Goal: Transaction & Acquisition: Purchase product/service

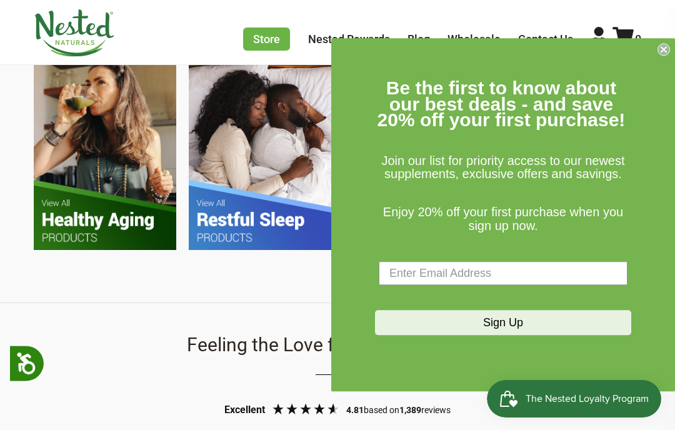
scroll to position [0, 566]
click at [445, 286] on input "Enter Email Address" at bounding box center [503, 274] width 249 height 24
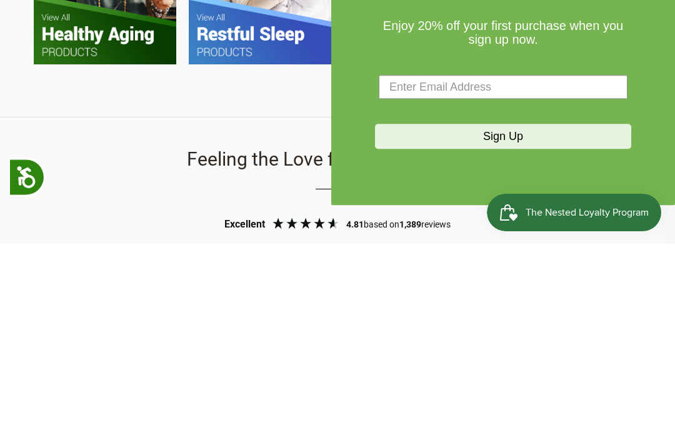
type input "billmar98@gmail.com"
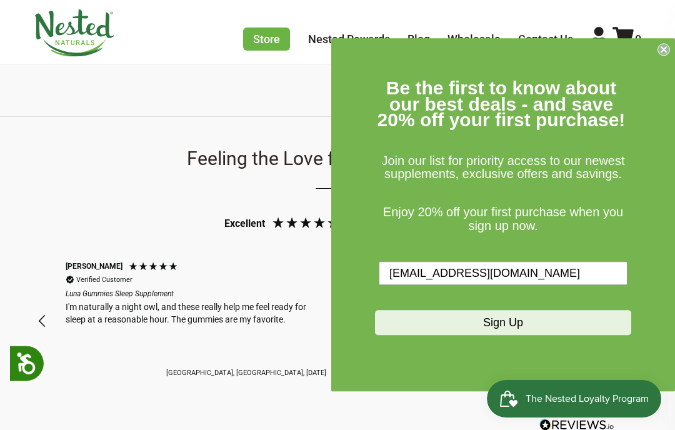
click at [449, 336] on button "Sign Up" at bounding box center [503, 323] width 256 height 25
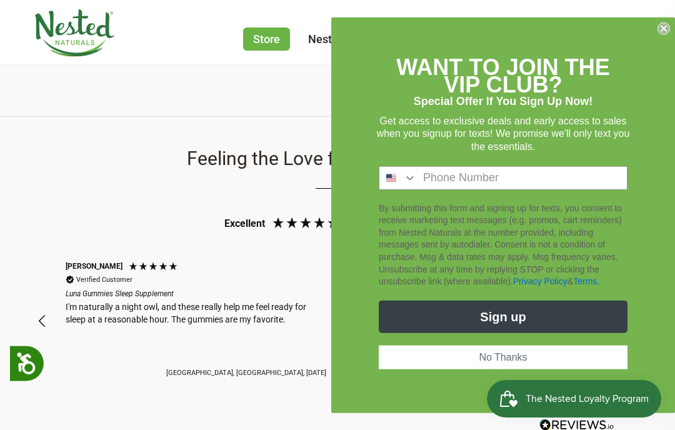
click at [444, 189] on input "Phone Number" at bounding box center [522, 177] width 210 height 23
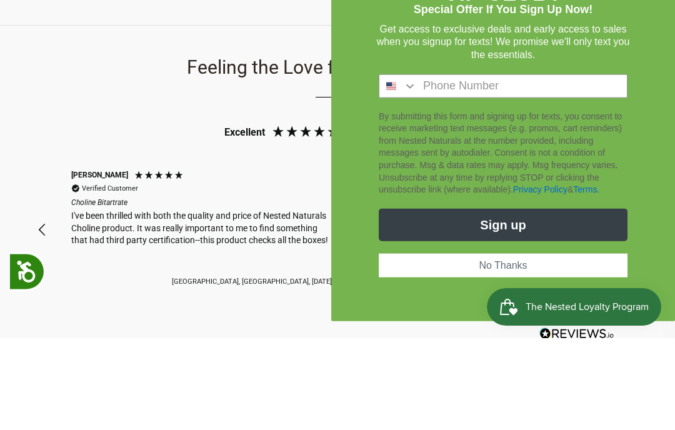
scroll to position [0, 850]
click at [56, 118] on div "Feeling the Love for Nested Naturals Excellent 4.81 based on 1,389 reviews Peg …" at bounding box center [337, 294] width 675 height 353
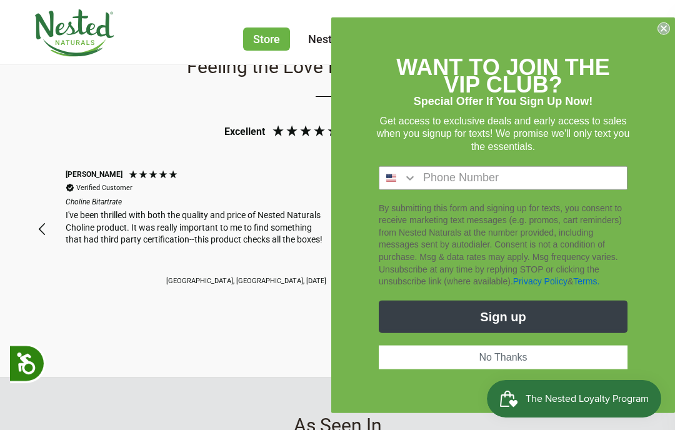
click at [514, 369] on button "No Thanks" at bounding box center [503, 357] width 249 height 24
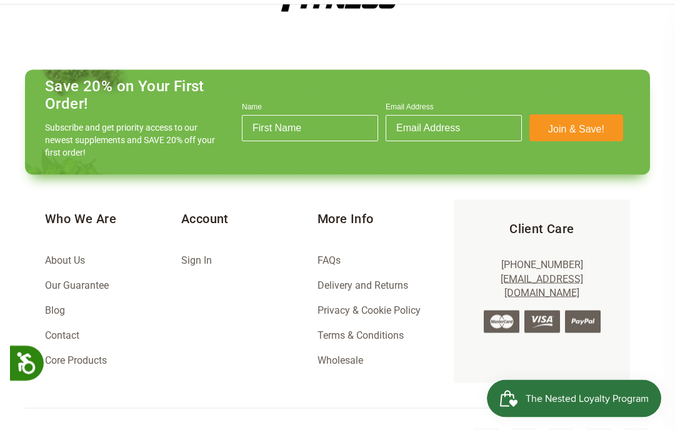
scroll to position [1677, 0]
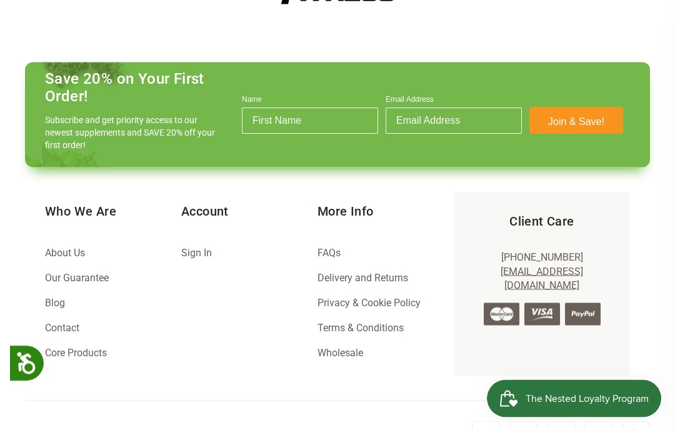
click at [67, 247] on link "About Us" at bounding box center [65, 253] width 40 height 12
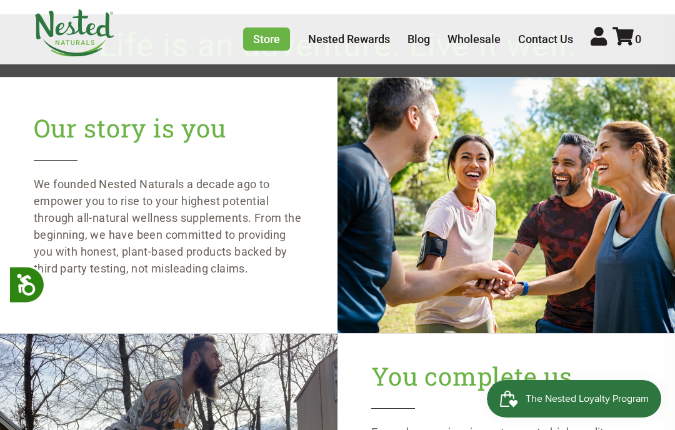
click at [487, 38] on link "Wholesale" at bounding box center [474, 39] width 53 height 13
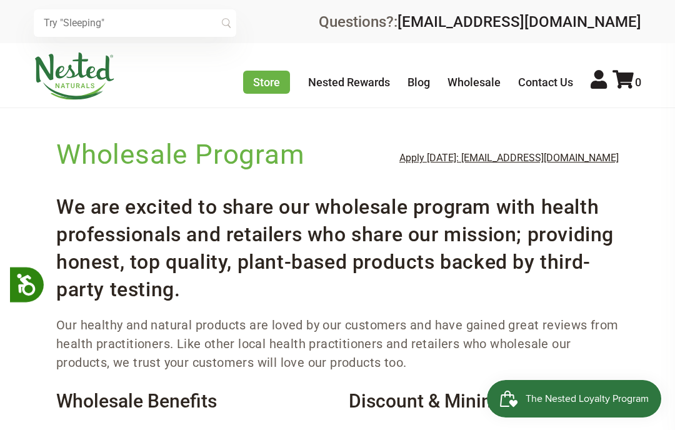
click at [365, 83] on link "Nested Rewards" at bounding box center [349, 82] width 82 height 13
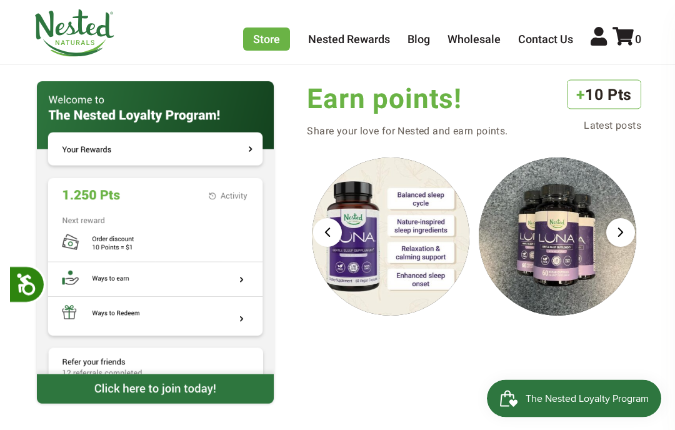
scroll to position [1165, 0]
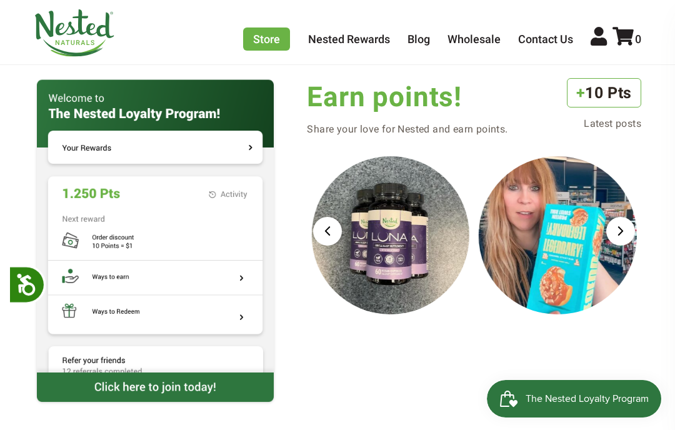
click at [625, 226] on div "Next slide" at bounding box center [620, 231] width 29 height 29
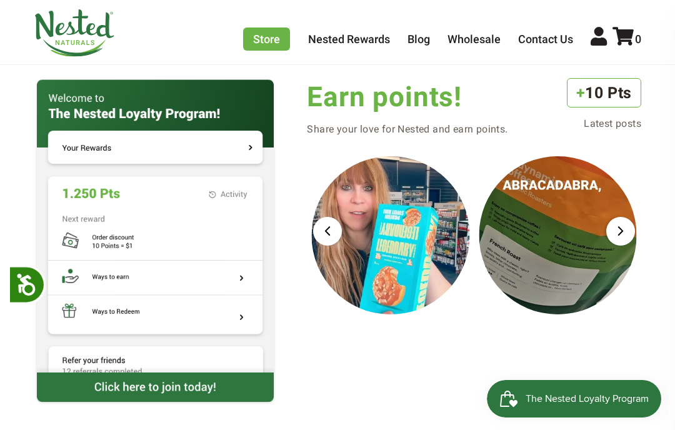
click at [622, 226] on div "Next slide" at bounding box center [620, 231] width 29 height 29
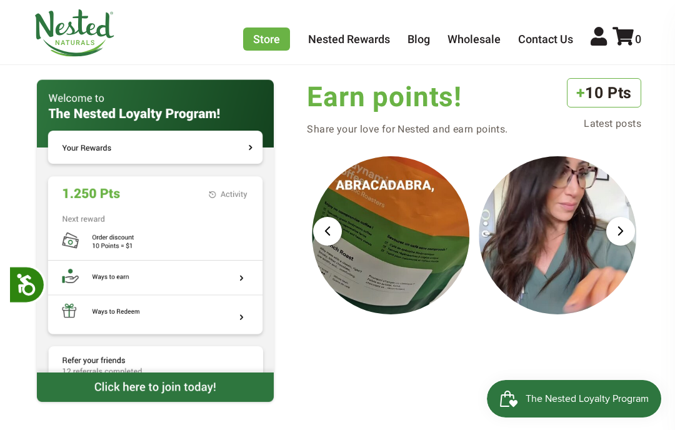
click at [626, 221] on div "Next slide" at bounding box center [620, 231] width 29 height 29
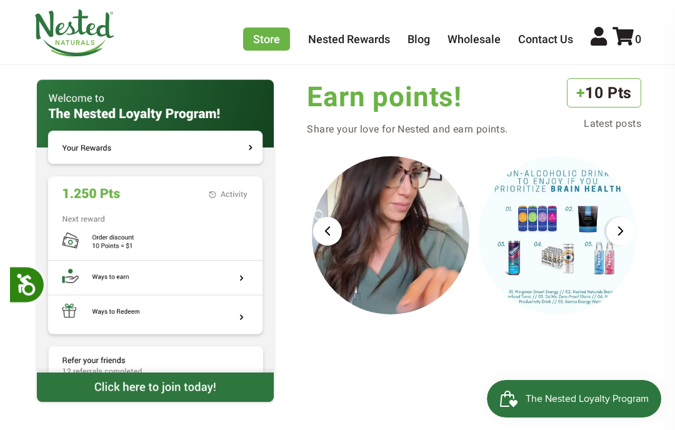
click at [615, 228] on div "Next slide" at bounding box center [620, 231] width 29 height 29
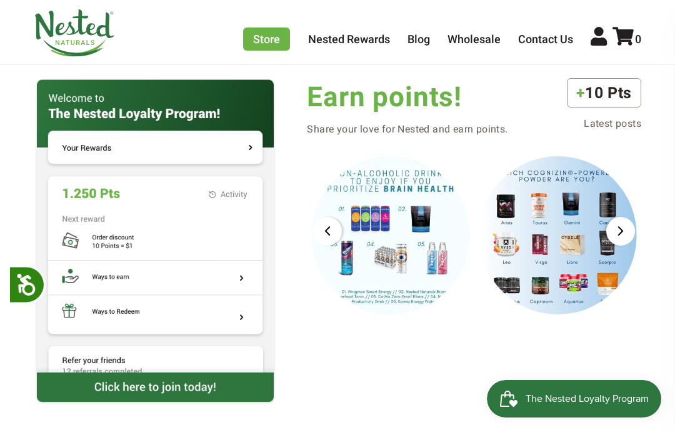
click at [620, 236] on div "Next slide" at bounding box center [620, 231] width 29 height 29
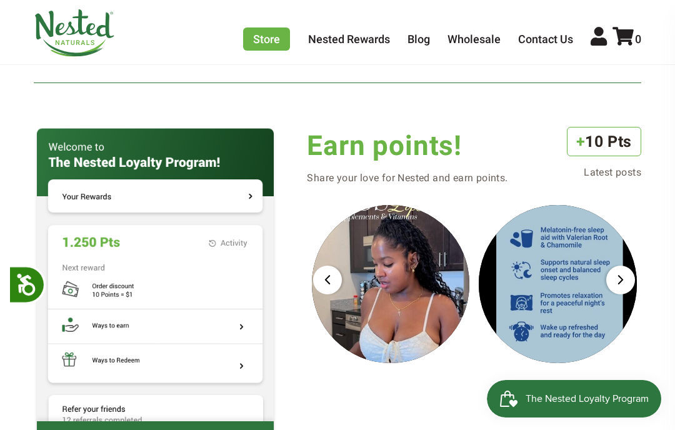
scroll to position [1122, 0]
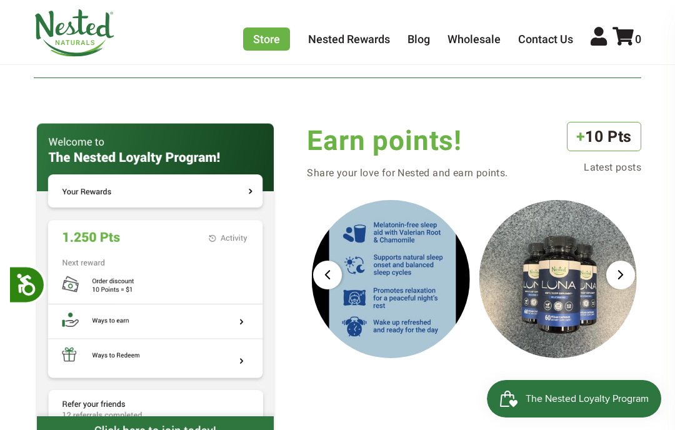
click at [264, 38] on link "Store" at bounding box center [266, 39] width 47 height 23
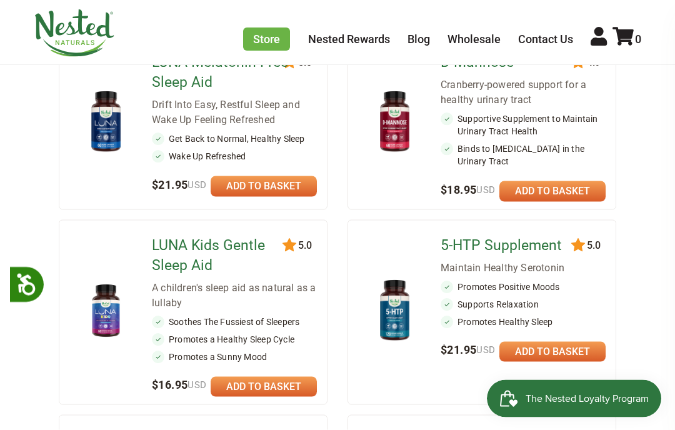
scroll to position [648, 0]
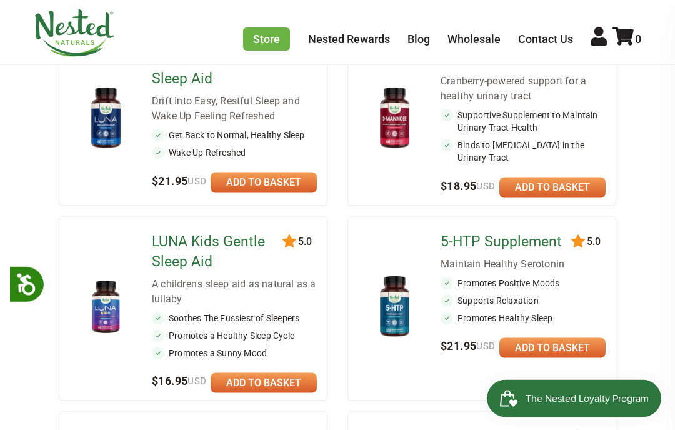
click at [520, 277] on li "Promotes Positive Moods" at bounding box center [523, 283] width 165 height 13
click at [483, 281] on li "Promotes Positive Moods" at bounding box center [523, 282] width 165 height 13
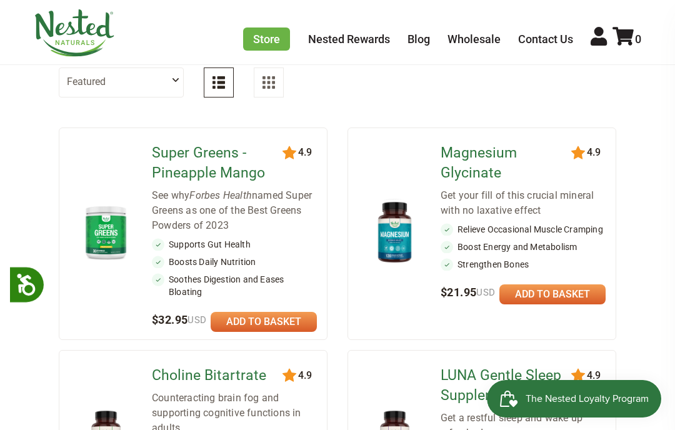
scroll to position [136, 0]
click at [552, 284] on link at bounding box center [553, 294] width 106 height 20
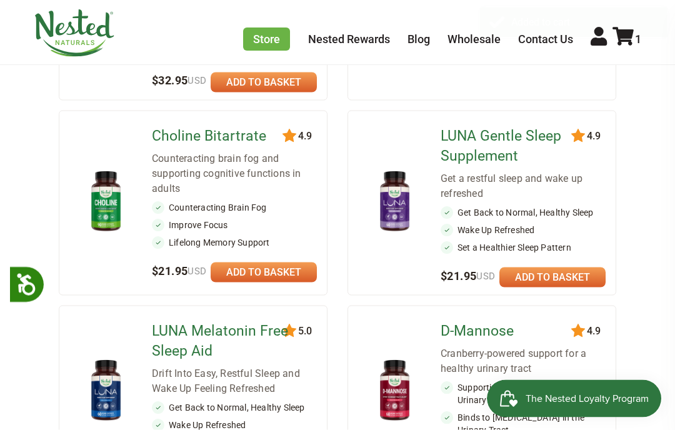
scroll to position [376, 0]
click at [485, 146] on link "LUNA Gentle Sleep Supplement" at bounding box center [511, 146] width 140 height 40
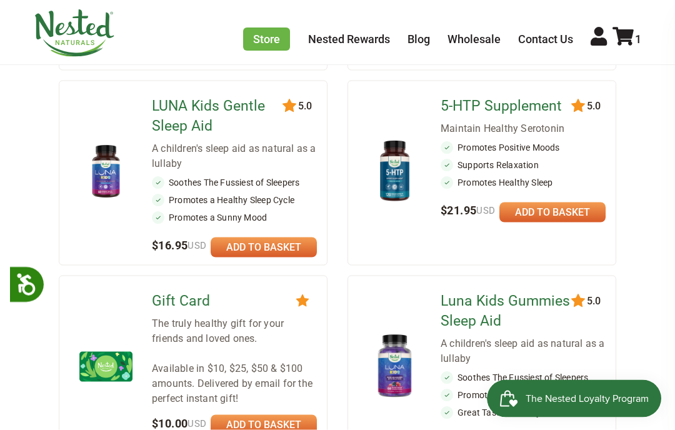
scroll to position [773, 0]
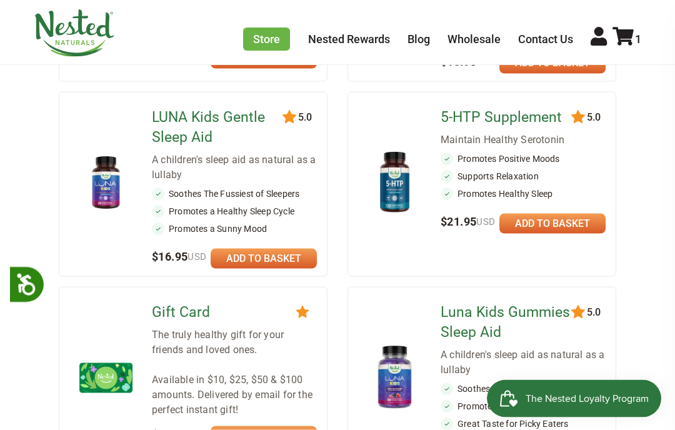
click at [500, 118] on link "5-HTP Supplement" at bounding box center [511, 118] width 140 height 20
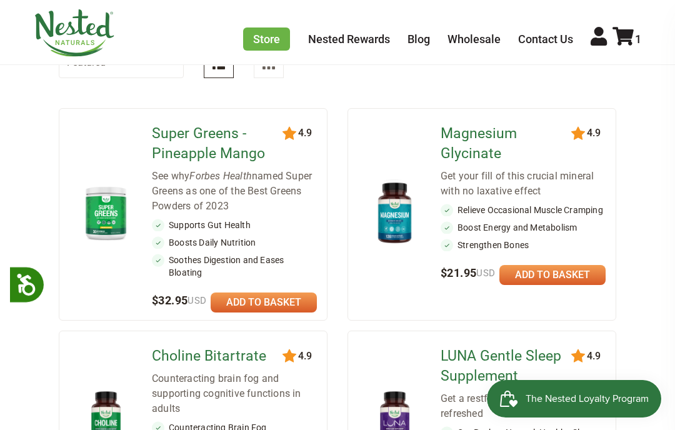
scroll to position [153, 0]
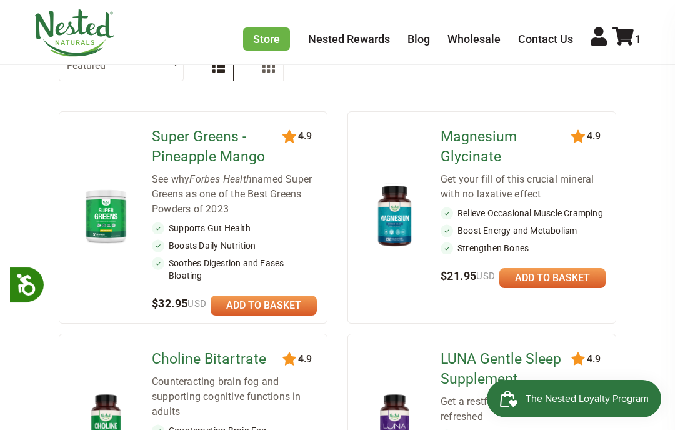
click at [492, 138] on link "Magnesium Glycinate" at bounding box center [511, 147] width 140 height 40
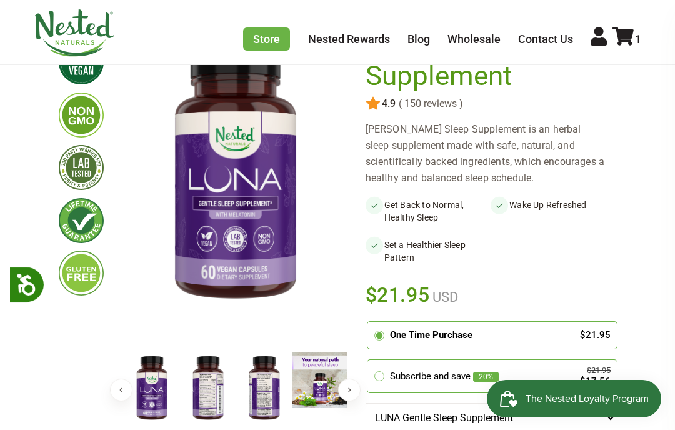
scroll to position [137, 0]
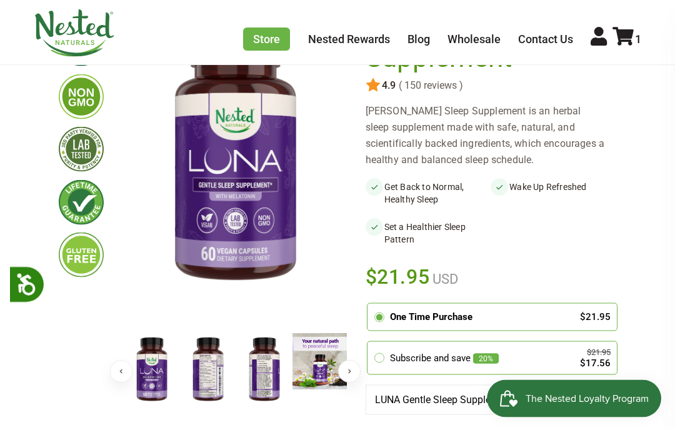
click at [351, 378] on button "Next" at bounding box center [349, 372] width 23 height 23
click at [216, 375] on img at bounding box center [208, 369] width 56 height 73
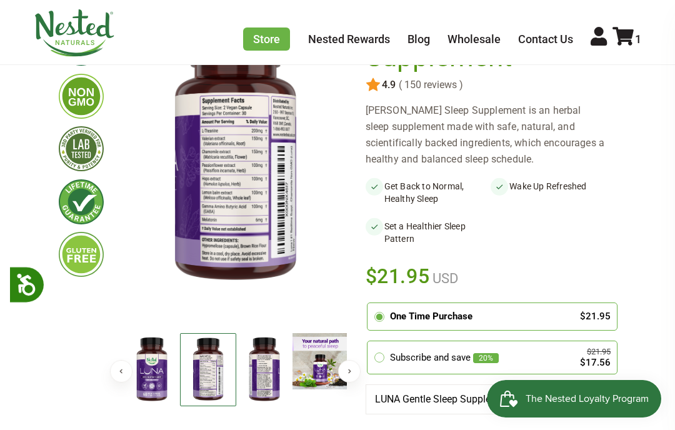
click at [218, 374] on img at bounding box center [208, 369] width 56 height 73
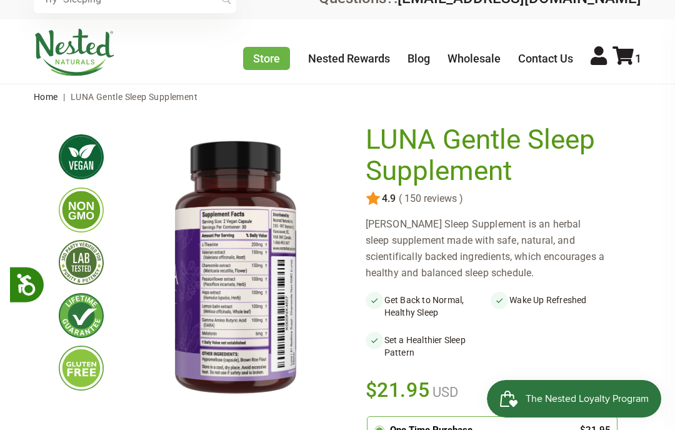
scroll to position [0, 0]
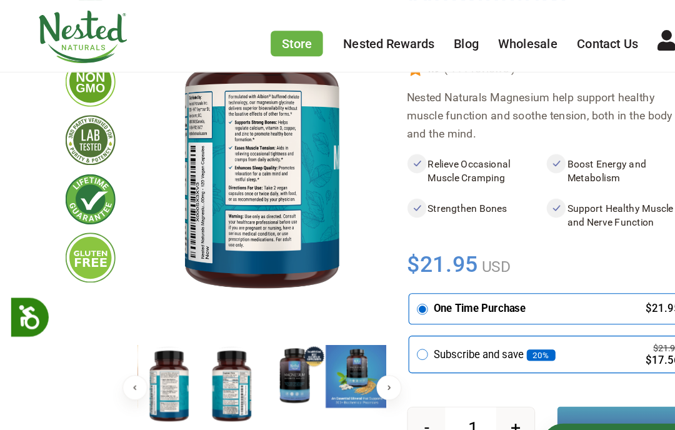
scroll to position [160, 0]
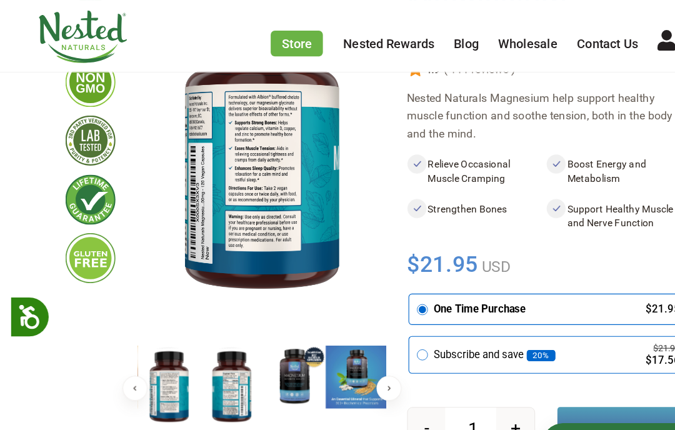
click at [353, 353] on button "Next" at bounding box center [349, 349] width 23 height 23
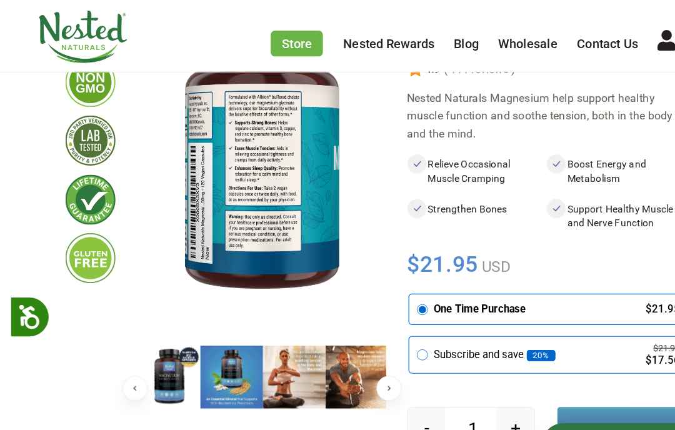
click at [351, 348] on button "Next" at bounding box center [349, 349] width 23 height 23
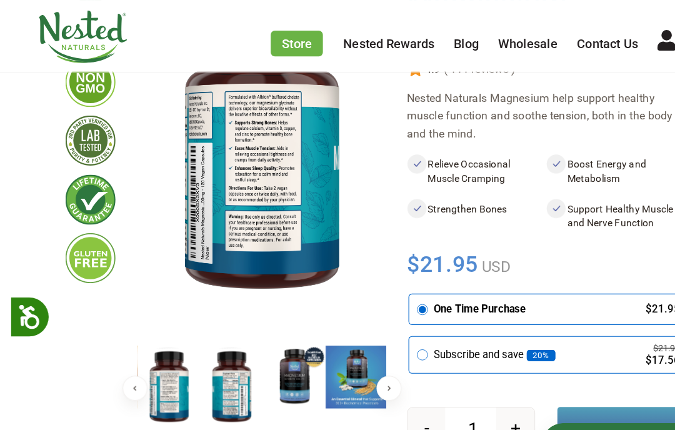
click at [266, 351] on img at bounding box center [264, 339] width 56 height 56
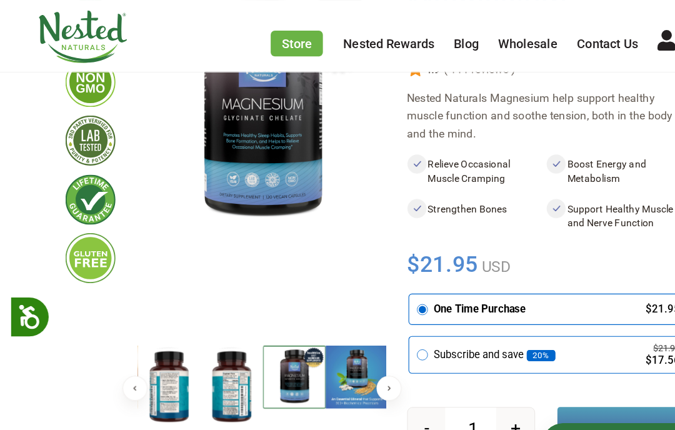
click at [324, 340] on img at bounding box center [321, 339] width 56 height 56
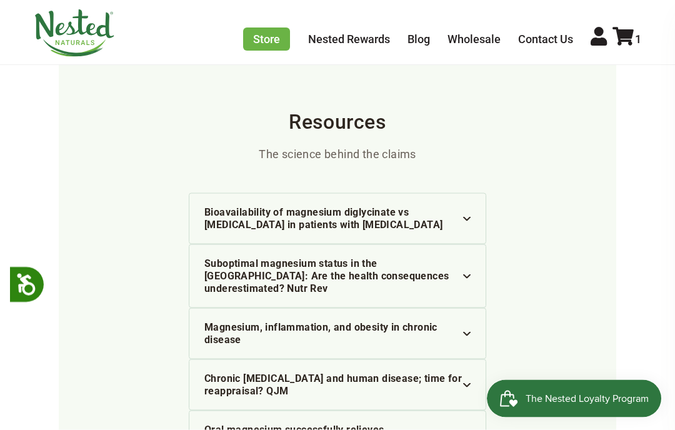
scroll to position [3736, 0]
click at [457, 321] on div "Magnesium, inflammation, and obesity in chronic disease" at bounding box center [337, 333] width 266 height 25
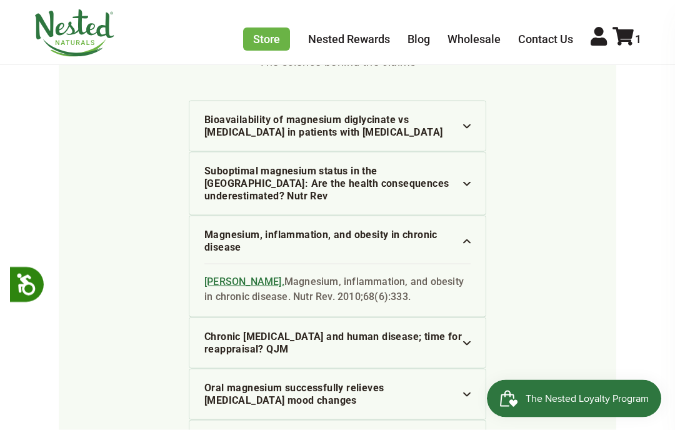
scroll to position [3829, 0]
click at [456, 330] on div "Chronic magnesium deficiency and human disease; time for reappraisal? QJM" at bounding box center [337, 342] width 266 height 25
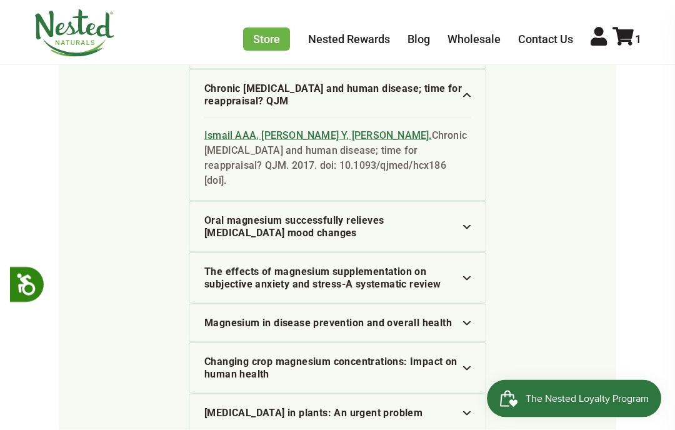
scroll to position [4077, 0]
click at [452, 316] on div "Magnesium in disease prevention and overall health" at bounding box center [337, 322] width 266 height 13
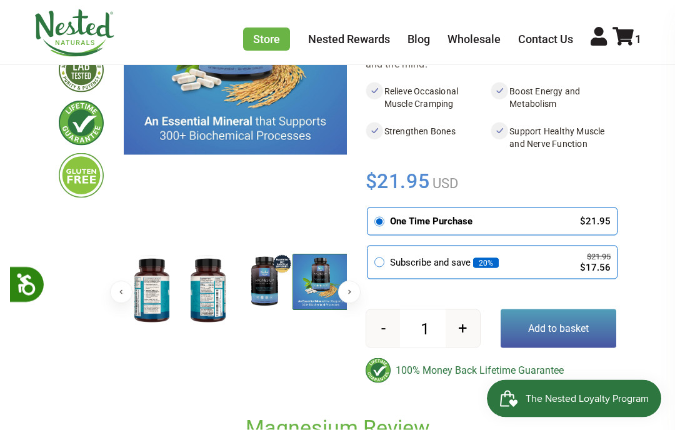
scroll to position [217, 0]
click at [549, 326] on button "Add to basket" at bounding box center [559, 328] width 116 height 39
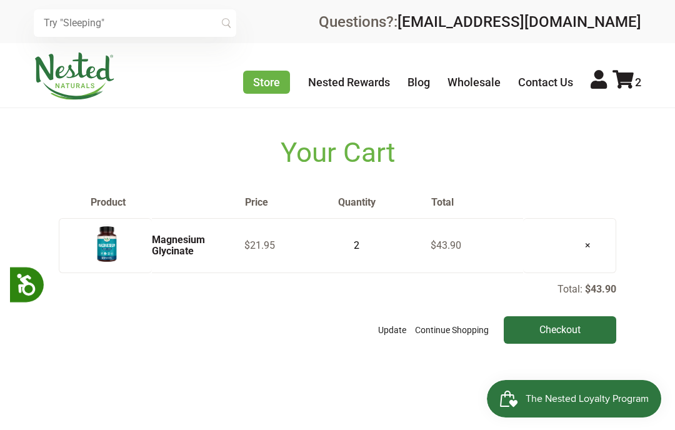
click at [629, 75] on icon at bounding box center [623, 79] width 21 height 19
click at [624, 81] on icon at bounding box center [623, 79] width 21 height 19
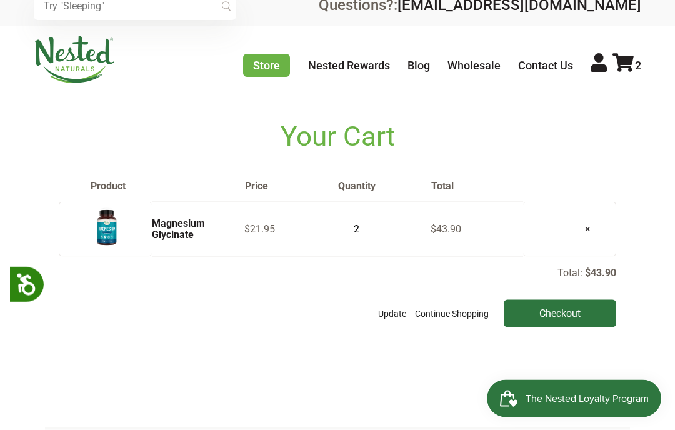
scroll to position [17, 0]
click at [390, 256] on td "2" at bounding box center [384, 228] width 93 height 54
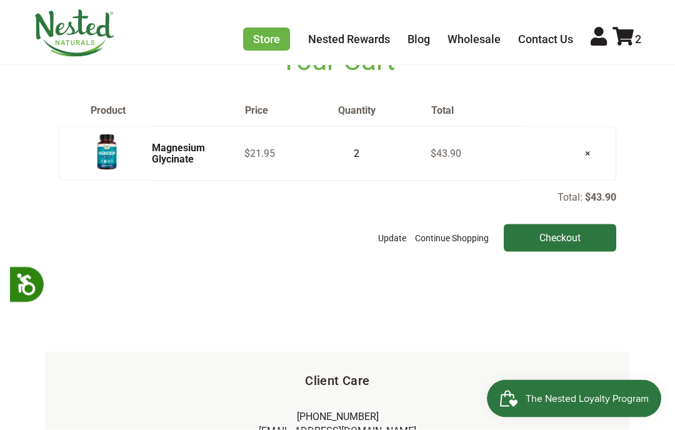
scroll to position [93, 0]
click at [395, 251] on button "Update" at bounding box center [392, 238] width 34 height 28
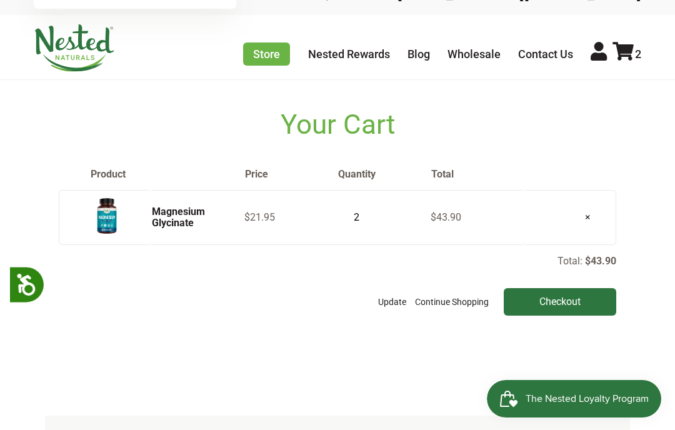
scroll to position [31, 0]
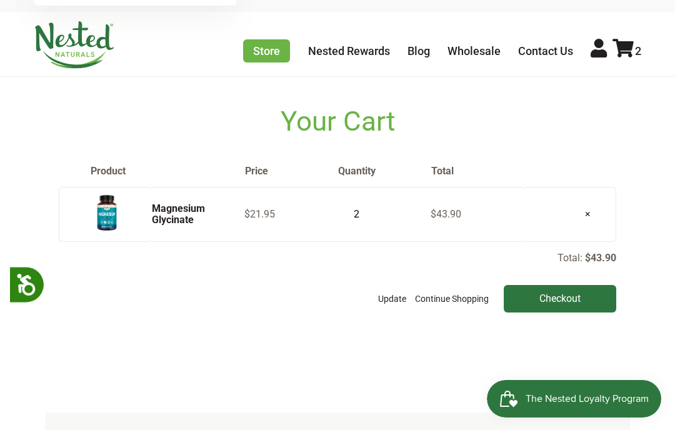
click at [385, 241] on td "2" at bounding box center [384, 214] width 93 height 54
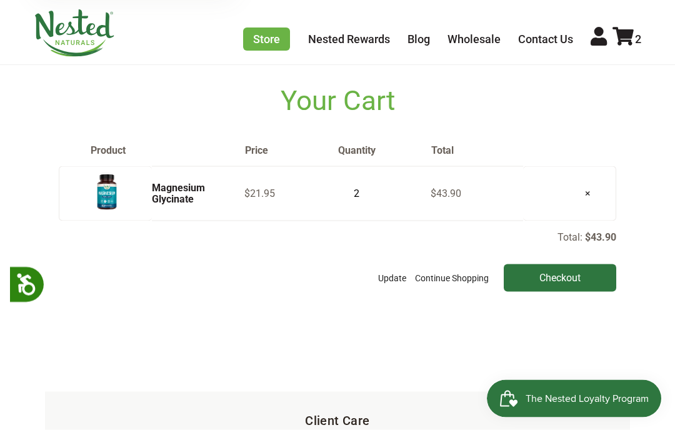
click at [368, 203] on input "2" at bounding box center [353, 194] width 31 height 18
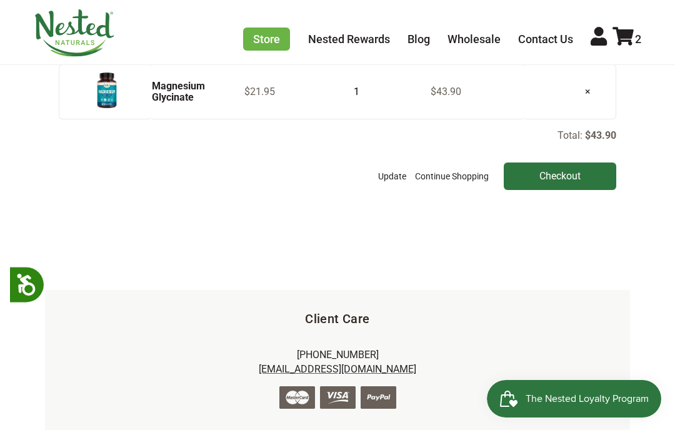
scroll to position [155, 0]
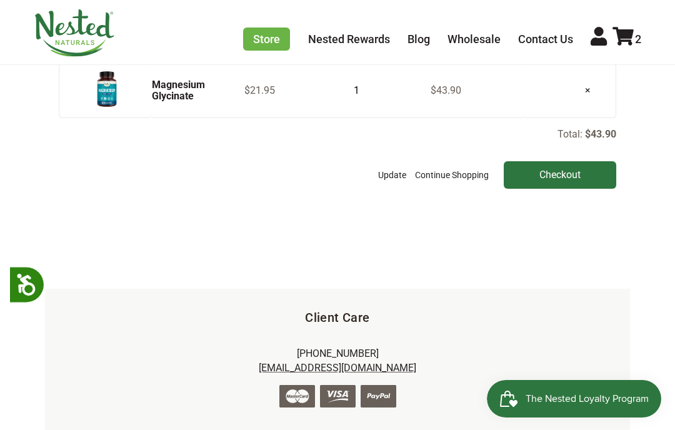
type input "1"
click at [400, 189] on button "Update" at bounding box center [392, 175] width 34 height 28
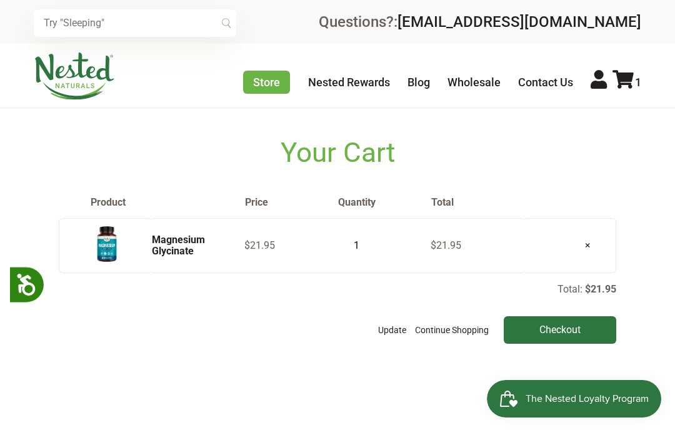
click at [263, 83] on link "Store" at bounding box center [266, 82] width 47 height 23
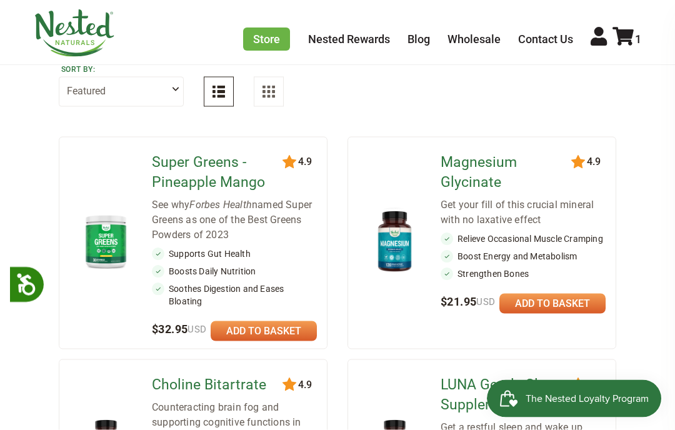
scroll to position [128, 0]
click at [496, 161] on link "Magnesium Glycinate" at bounding box center [511, 172] width 140 height 40
